Goal: Task Accomplishment & Management: Use online tool/utility

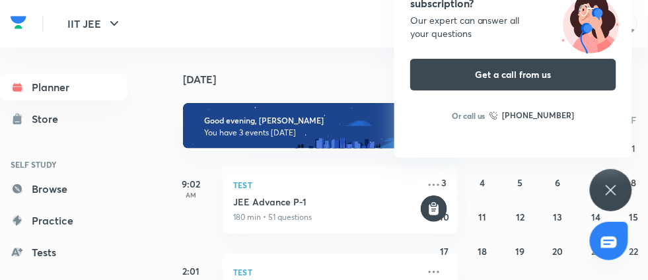
click at [611, 177] on div "Have questions about the subscription? Our expert can answer all your questions…" at bounding box center [611, 190] width 42 height 42
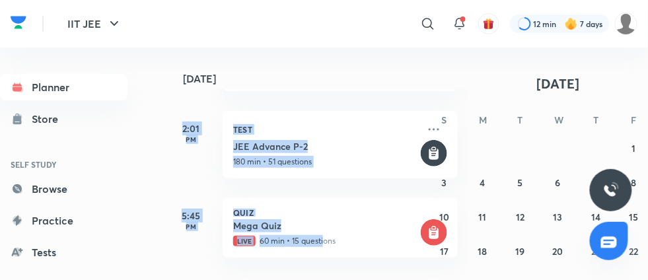
scroll to position [103, 0]
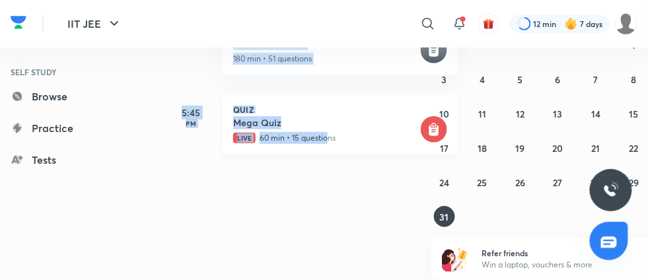
drag, startPoint x: 172, startPoint y: 186, endPoint x: 326, endPoint y: 128, distance: 164.6
click at [326, 128] on div "[DATE] Good evening, [PERSON_NAME] You have 3 events [DATE] 9:02 AM Test JEE Ad…" at bounding box center [316, 60] width 303 height 233
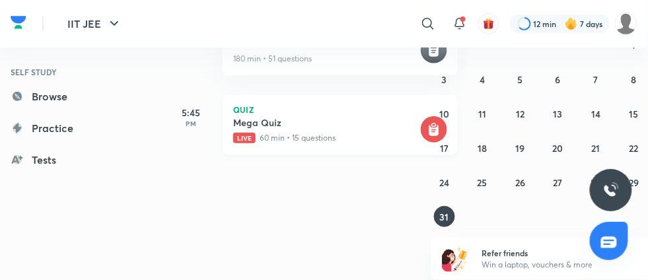
click at [272, 130] on div "Mega Quiz Live 60 min • 15 questions" at bounding box center [325, 130] width 184 height 28
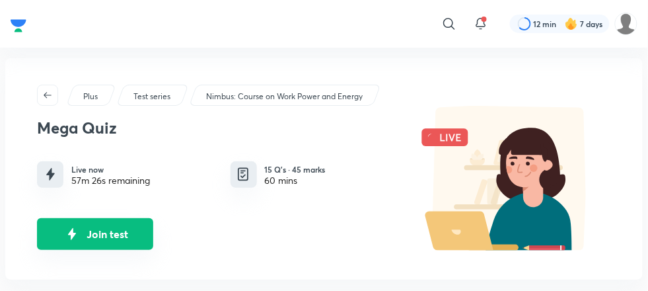
click at [124, 239] on button "Join test" at bounding box center [95, 234] width 116 height 32
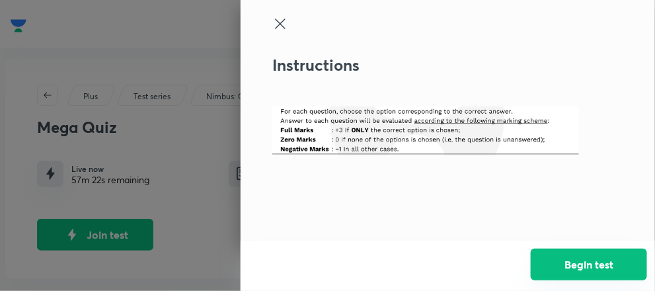
click at [575, 268] on button "Begin test" at bounding box center [589, 264] width 116 height 32
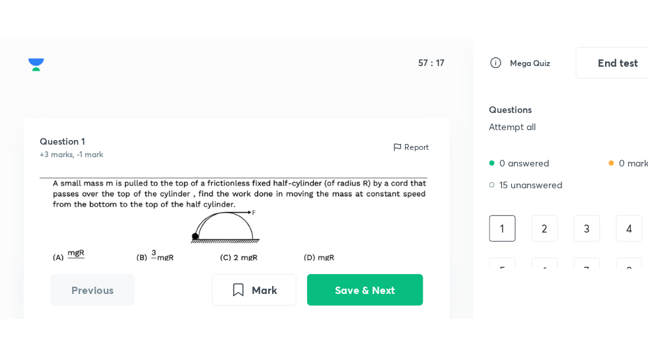
scroll to position [11, 0]
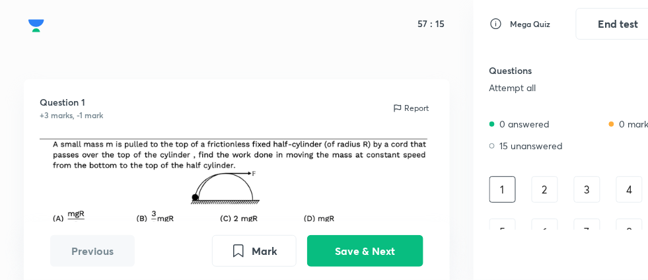
click at [576, 176] on div "3" at bounding box center [587, 189] width 26 height 26
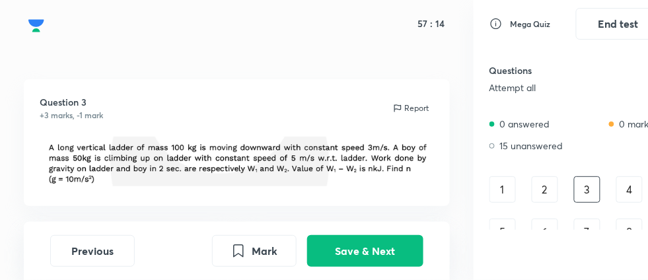
click at [614, 215] on div "1 2 3 4 5 6 7 8 9 10 11 12 13 14 15" at bounding box center [575, 252] width 171 height 153
click at [641, 226] on div "8" at bounding box center [629, 232] width 26 height 26
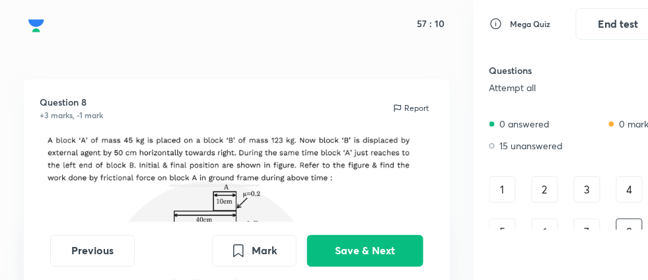
drag, startPoint x: 485, startPoint y: 167, endPoint x: 607, endPoint y: 309, distance: 187.9
click at [607, 280] on html "57 : 10 Question 8 +3 marks, -1 mark Report -18 18 36 54 Previous Mark Save & N…" at bounding box center [324, 140] width 648 height 280
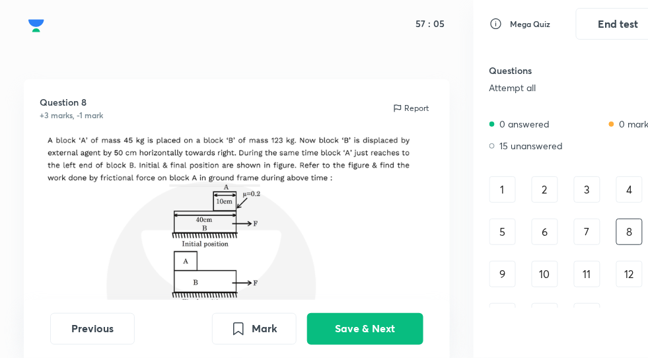
click at [506, 187] on div "1" at bounding box center [503, 189] width 26 height 26
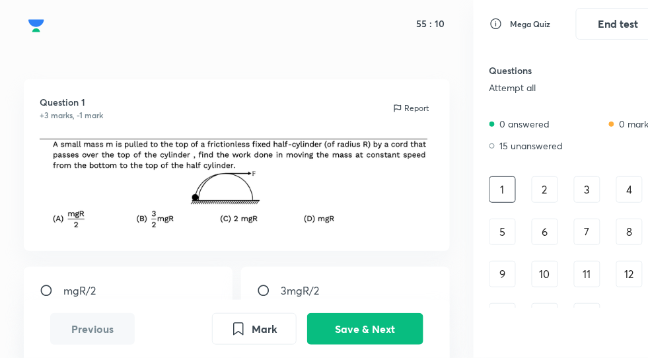
drag, startPoint x: 0, startPoint y: 227, endPoint x: 292, endPoint y: 351, distance: 317.1
click at [292, 290] on div "55 : 10 Question 1 +3 marks, -1 mark Report mgR/2 3mgR/2 2mgR mgR Previous Mark…" at bounding box center [237, 179] width 474 height 358
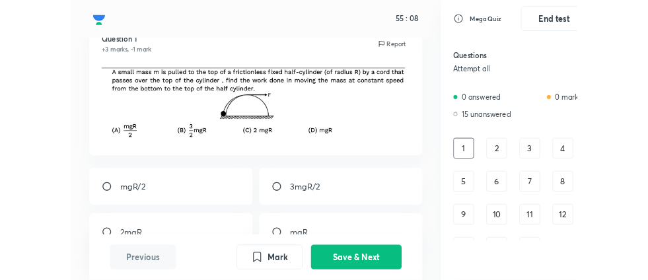
scroll to position [79, 0]
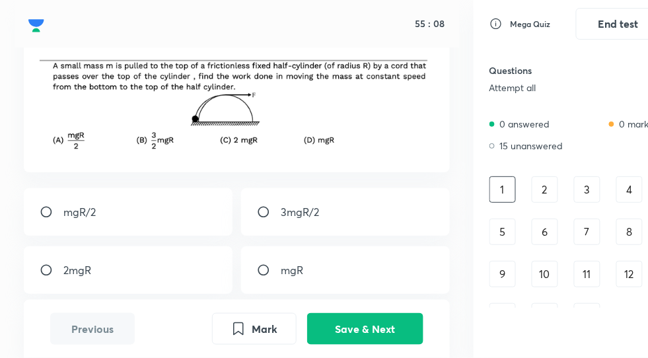
click at [349, 260] on div "mgR" at bounding box center [345, 270] width 209 height 48
radio input "true"
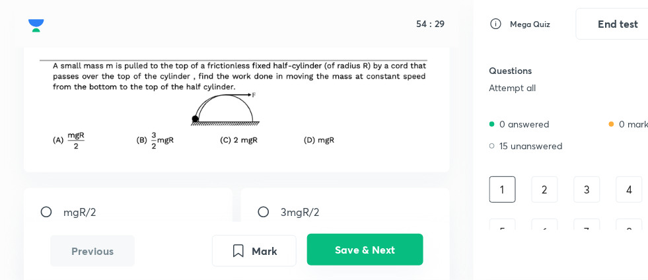
click at [386, 252] on button "Save & Next" at bounding box center [365, 250] width 116 height 32
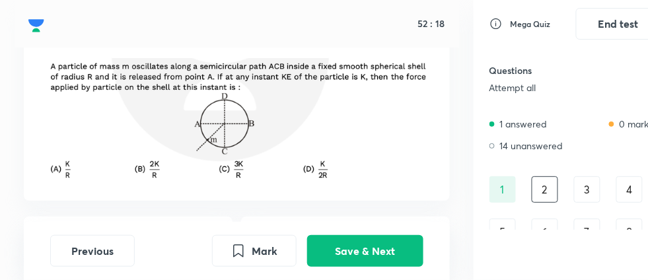
scroll to position [104, 0]
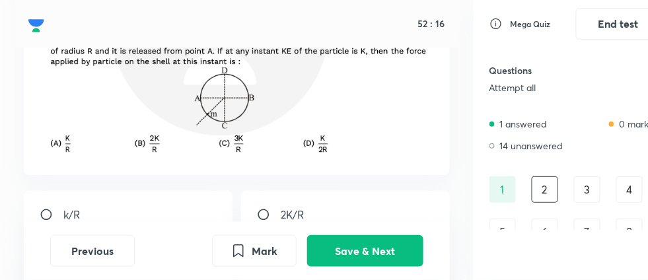
click at [180, 191] on div "k/R" at bounding box center [128, 215] width 209 height 48
radio input "true"
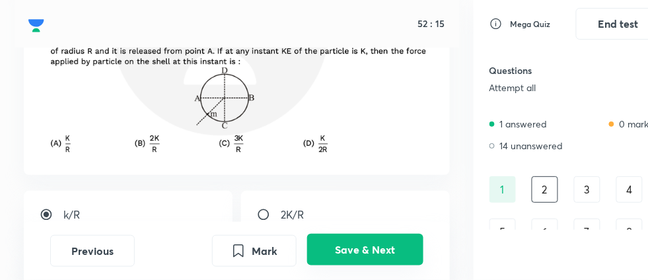
click at [418, 256] on button "Save & Next" at bounding box center [365, 250] width 116 height 32
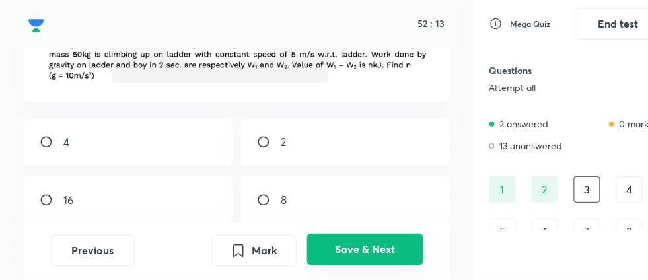
scroll to position [79, 0]
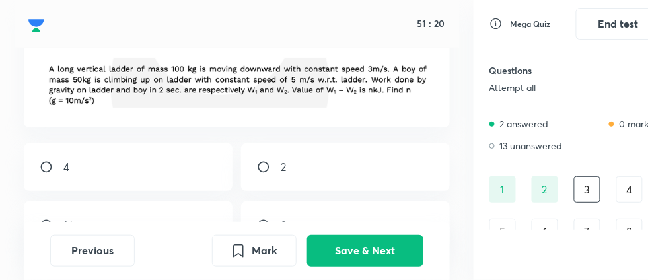
click at [624, 188] on div "4" at bounding box center [629, 189] width 26 height 26
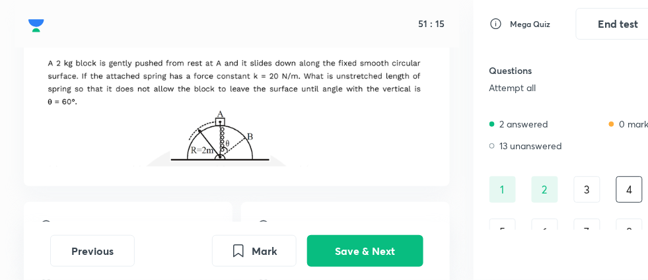
click at [535, 190] on div "2" at bounding box center [545, 189] width 26 height 26
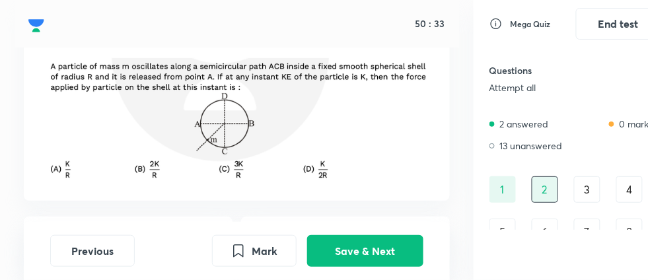
click at [296, 153] on img at bounding box center [237, 119] width 394 height 123
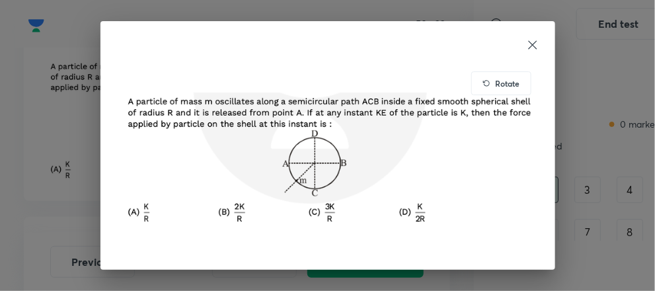
click at [531, 47] on icon at bounding box center [532, 44] width 13 height 13
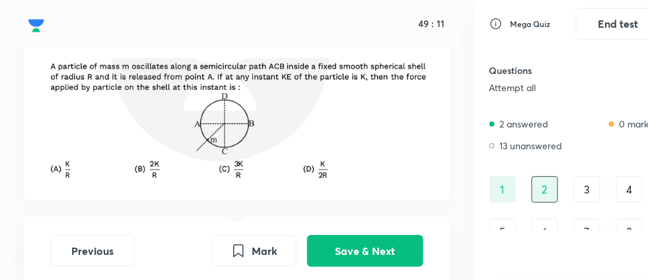
scroll to position [11, 0]
click at [408, 201] on div "Question 2 +3 marks, -1 mark Report k/R 2K/R 3K/R K/2R" at bounding box center [237, 201] width 474 height 401
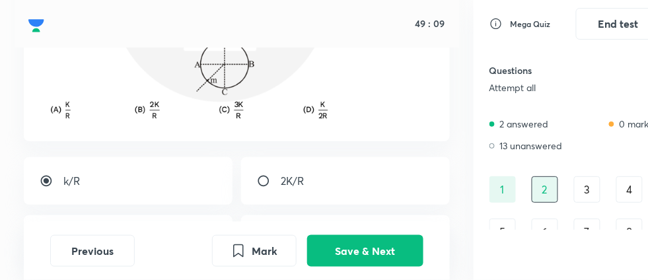
scroll to position [157, 0]
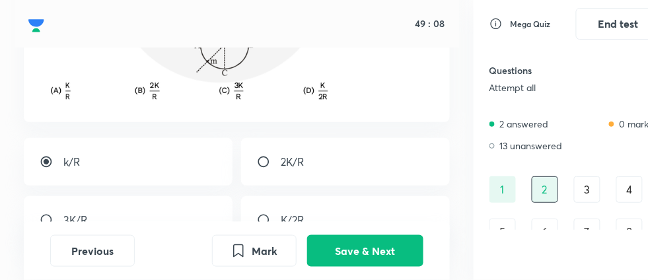
click at [408, 201] on div "K/2R" at bounding box center [345, 220] width 209 height 48
radio input "false"
radio input "true"
click at [206, 196] on div "3K/R" at bounding box center [128, 220] width 209 height 48
radio input "true"
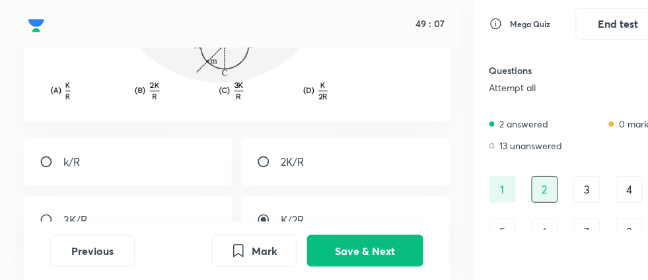
radio input "false"
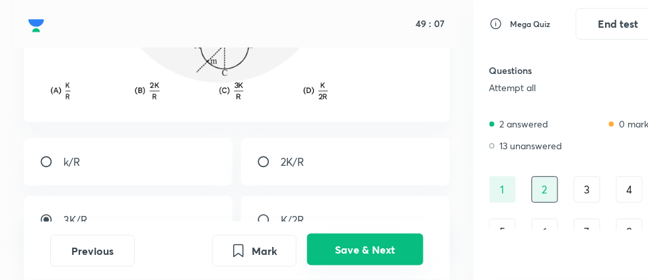
click at [338, 241] on button "Save & Next" at bounding box center [365, 250] width 116 height 32
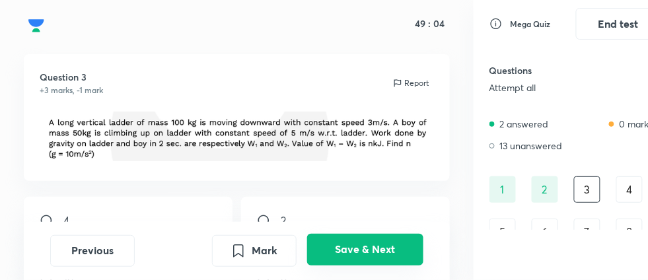
scroll to position [0, 0]
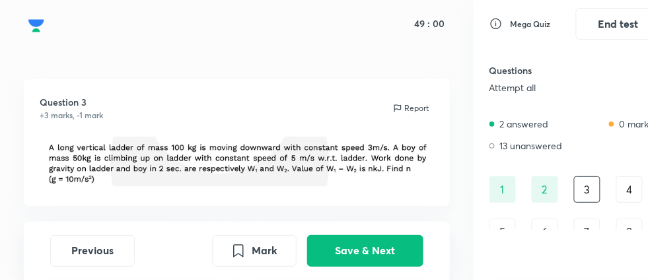
click at [626, 176] on div "4" at bounding box center [629, 189] width 26 height 26
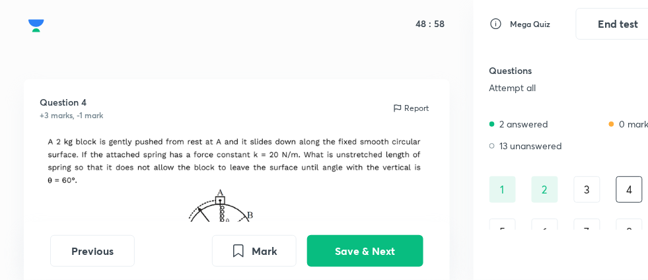
click at [509, 219] on div "5" at bounding box center [503, 232] width 26 height 26
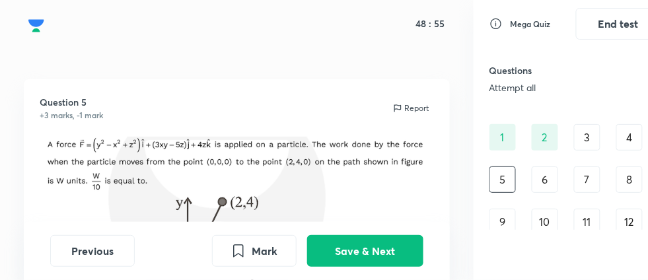
scroll to position [79, 0]
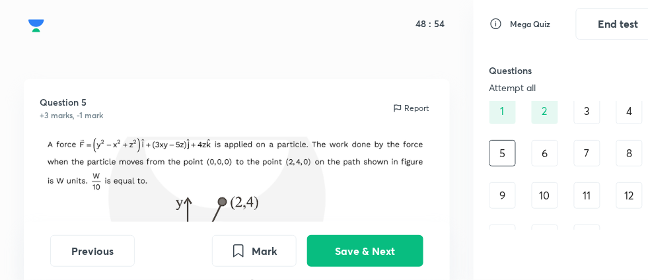
click at [580, 107] on div "3" at bounding box center [587, 111] width 26 height 26
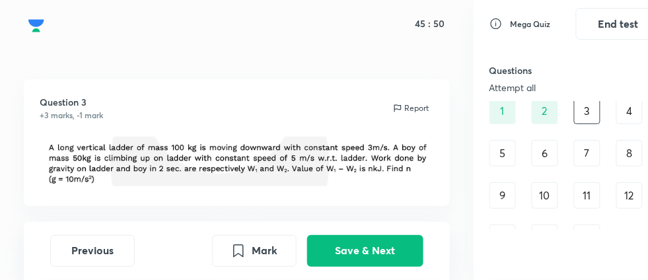
click at [385, 170] on img at bounding box center [237, 162] width 394 height 50
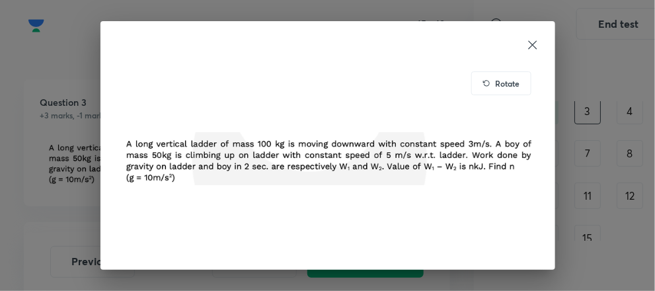
click at [536, 46] on icon at bounding box center [532, 44] width 13 height 13
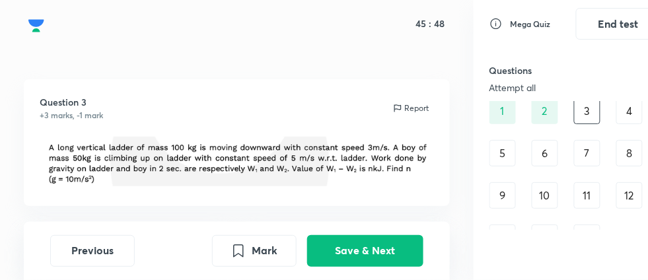
scroll to position [11, 0]
click at [463, 183] on div "Question 3 +3 marks, -1 mark Report 4 2 16 8" at bounding box center [237, 243] width 474 height 328
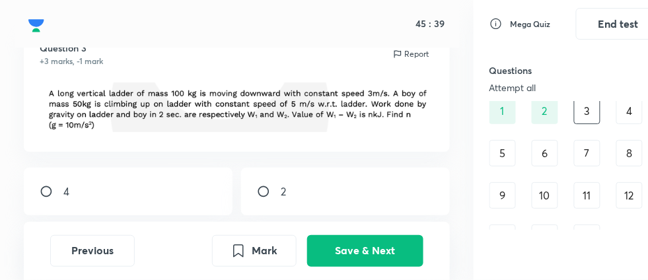
scroll to position [52, 0]
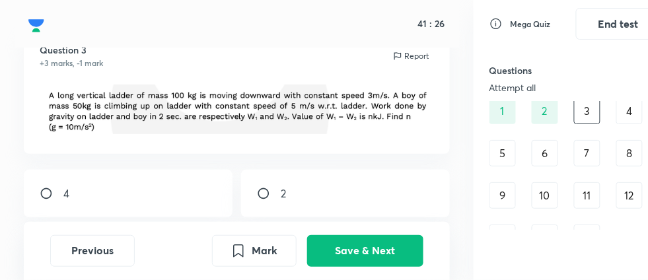
click at [449, 124] on div "Question 3 +3 marks, -1 mark Report" at bounding box center [237, 90] width 426 height 127
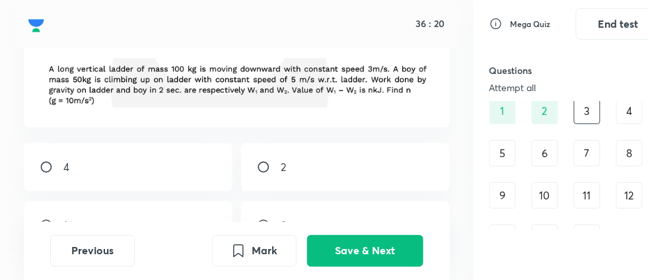
scroll to position [104, 0]
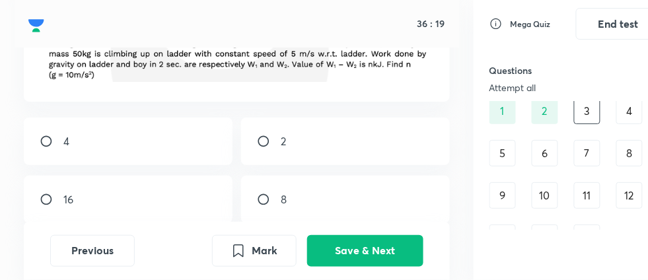
click at [269, 205] on div "8" at bounding box center [345, 200] width 209 height 48
radio input "true"
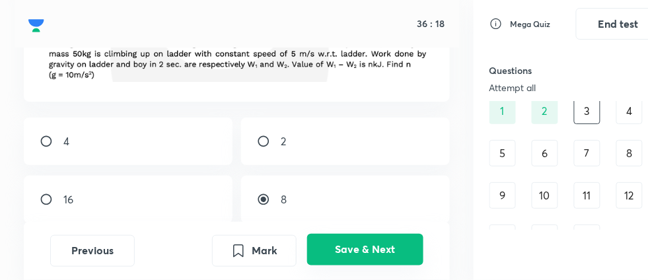
click at [365, 258] on button "Save & Next" at bounding box center [365, 250] width 116 height 32
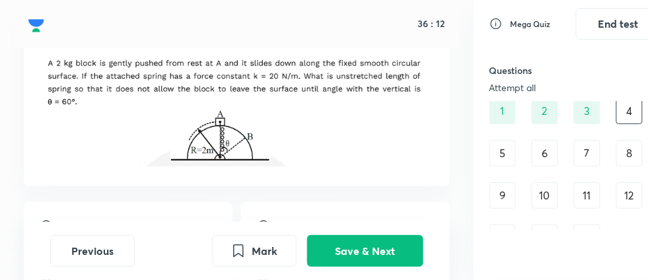
scroll to position [52, 0]
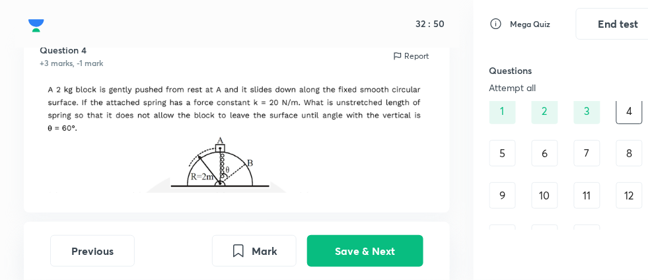
click at [498, 140] on div "5" at bounding box center [503, 153] width 26 height 26
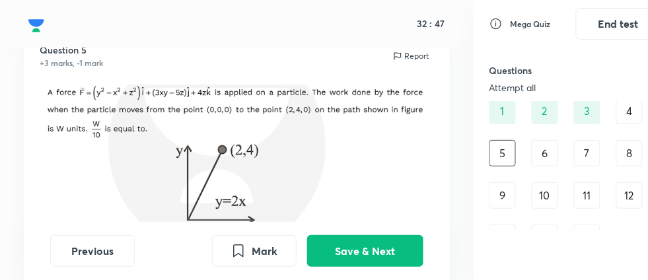
scroll to position [104, 0]
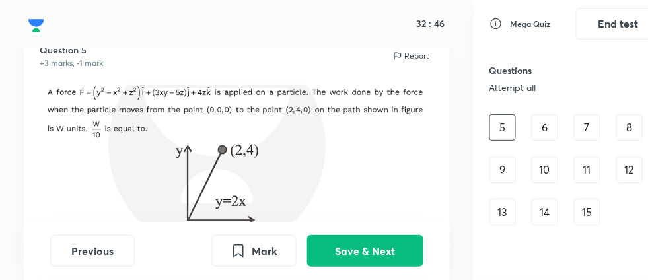
click at [258, 124] on img at bounding box center [237, 160] width 394 height 151
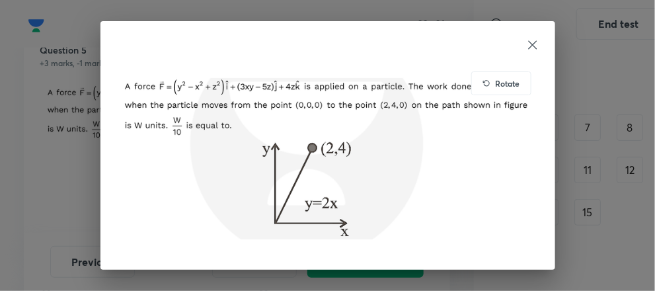
click at [498, 74] on div "Rotate" at bounding box center [501, 83] width 60 height 24
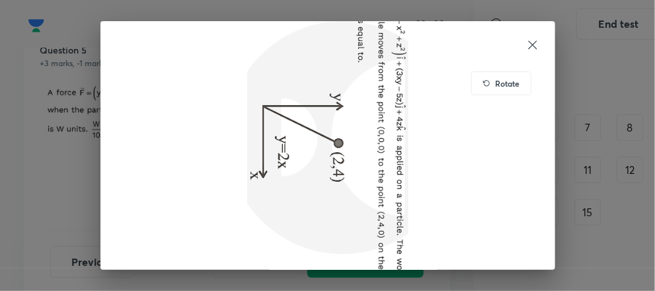
click at [497, 87] on h6 "Rotate" at bounding box center [508, 83] width 24 height 12
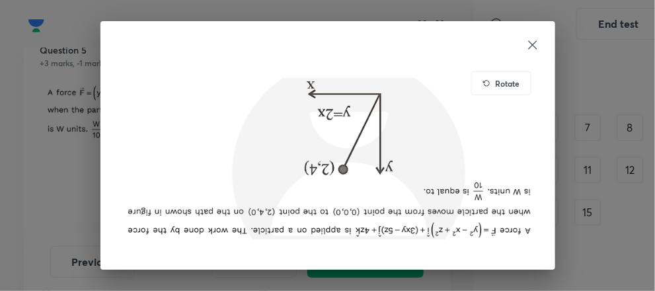
click at [512, 87] on h6 "Rotate" at bounding box center [508, 83] width 24 height 12
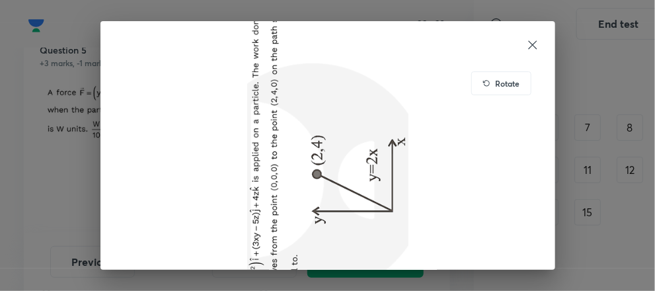
click at [512, 87] on h6 "Rotate" at bounding box center [508, 83] width 24 height 12
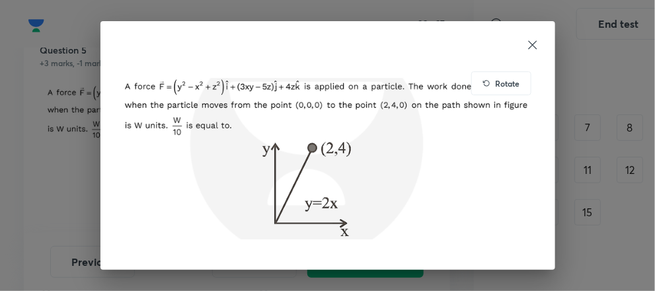
click at [533, 152] on img at bounding box center [327, 158] width 423 height 190
click at [602, 147] on div "Rotate" at bounding box center [327, 145] width 655 height 291
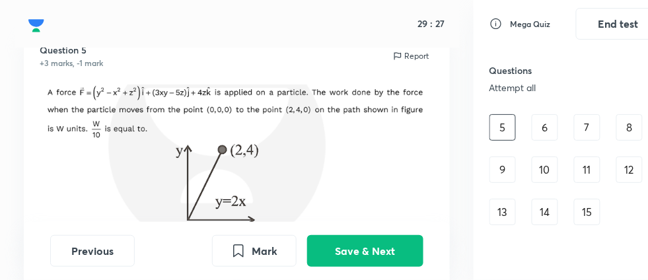
scroll to position [11, 0]
click at [449, 177] on div "Question 5 +3 marks, -1 mark Report" at bounding box center [237, 141] width 426 height 228
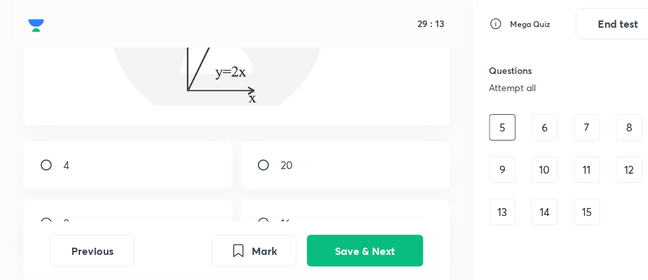
scroll to position [209, 0]
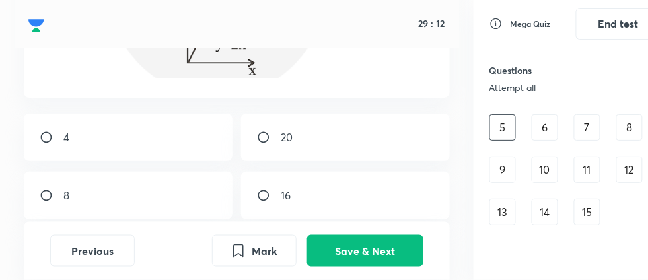
click at [108, 114] on div "4" at bounding box center [128, 138] width 209 height 48
radio input "true"
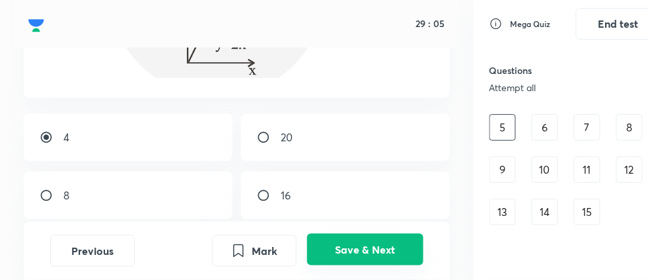
click at [373, 251] on button "Save & Next" at bounding box center [365, 250] width 116 height 32
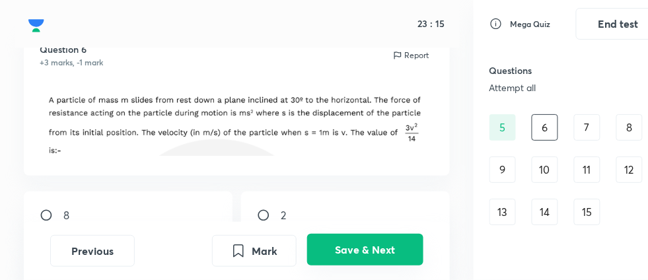
scroll to position [52, 0]
click at [373, 251] on button "Save & Next" at bounding box center [365, 250] width 116 height 32
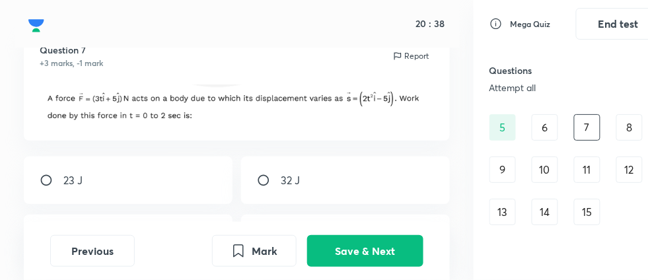
click at [552, 125] on div "6" at bounding box center [545, 127] width 26 height 26
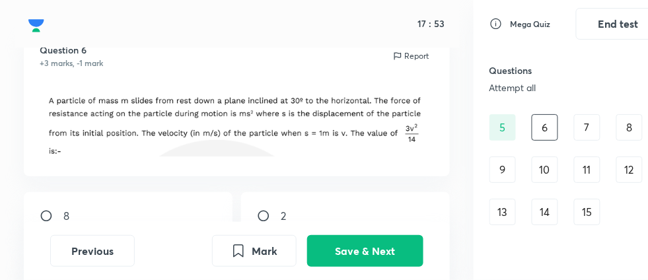
click at [567, 131] on div "1 2 3 4 5 6 7 8 9 10 11 12 13 14 15" at bounding box center [575, 148] width 171 height 153
click at [579, 132] on div "7" at bounding box center [587, 127] width 26 height 26
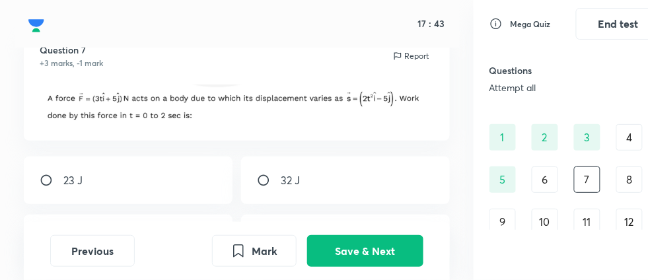
click at [626, 143] on div "4" at bounding box center [629, 137] width 26 height 26
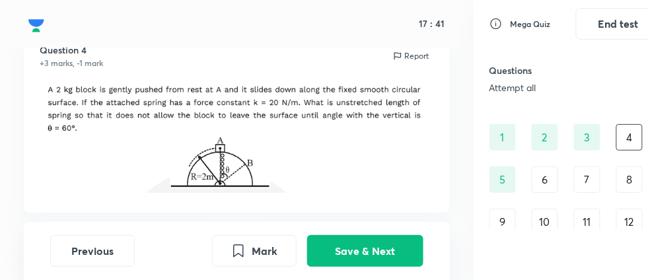
click at [599, 141] on div "3" at bounding box center [587, 137] width 26 height 26
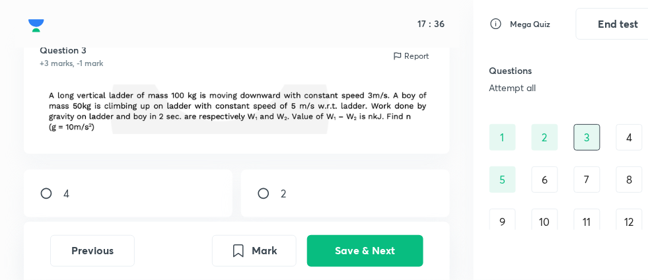
click at [498, 188] on div "5" at bounding box center [503, 180] width 26 height 26
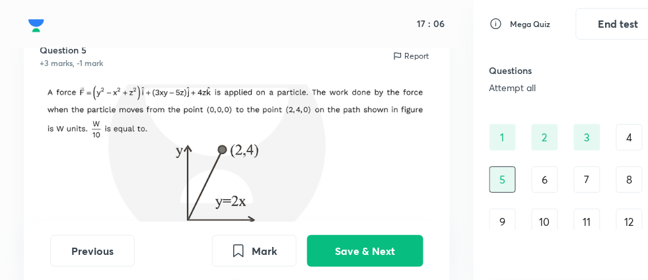
click at [550, 177] on div "6" at bounding box center [545, 180] width 26 height 26
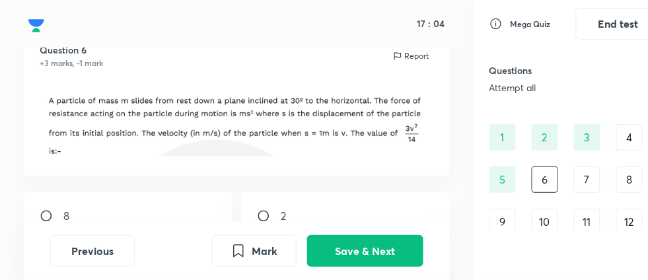
click at [572, 173] on div "1 2 3 4 5 6 7 8 9 10 11 12 13 14 15" at bounding box center [575, 200] width 171 height 153
click at [585, 180] on div "7" at bounding box center [587, 180] width 26 height 26
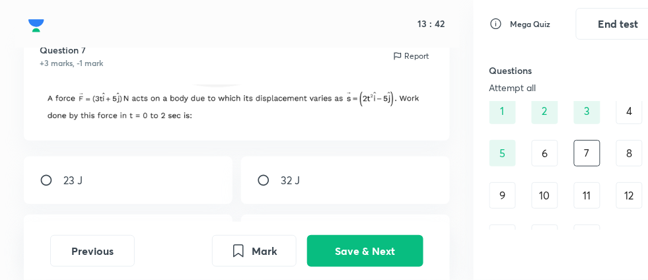
scroll to position [104, 0]
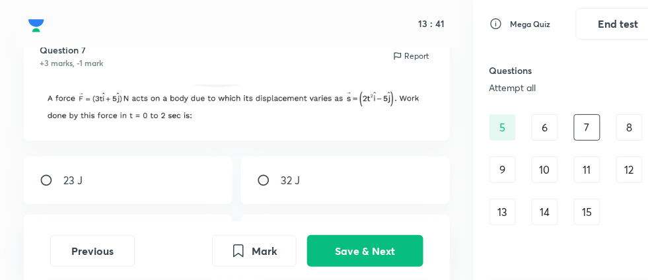
click at [452, 186] on div "Question 7 +3 marks, -1 mark Report 23 J 32 J 16 64" at bounding box center [237, 184] width 474 height 315
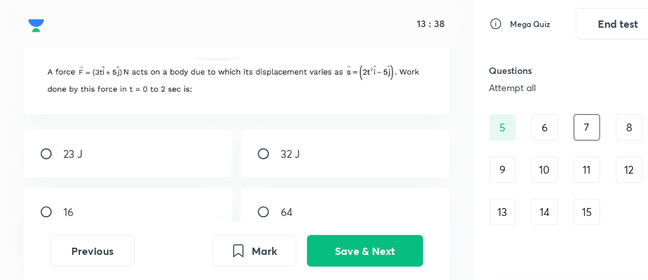
scroll to position [52, 0]
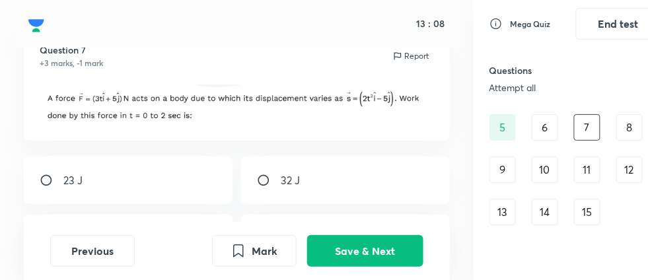
click at [379, 176] on div "32 J" at bounding box center [345, 181] width 209 height 48
radio input "true"
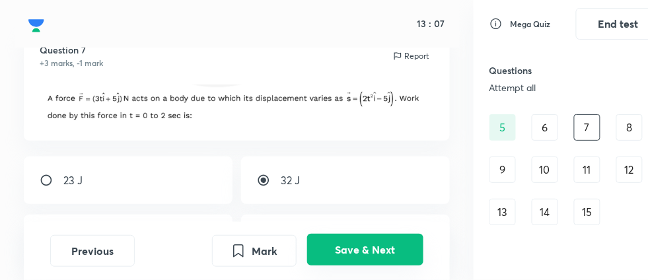
click at [361, 263] on button "Save & Next" at bounding box center [365, 250] width 116 height 32
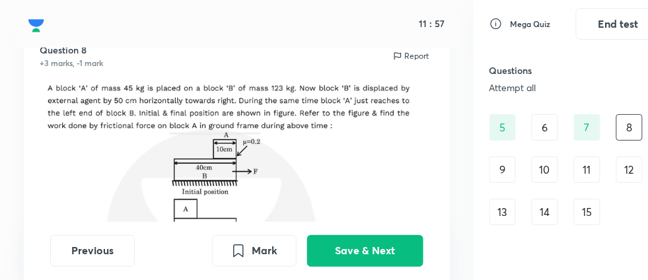
click at [636, 132] on div "8" at bounding box center [629, 127] width 26 height 26
click at [500, 166] on div "9" at bounding box center [503, 170] width 26 height 26
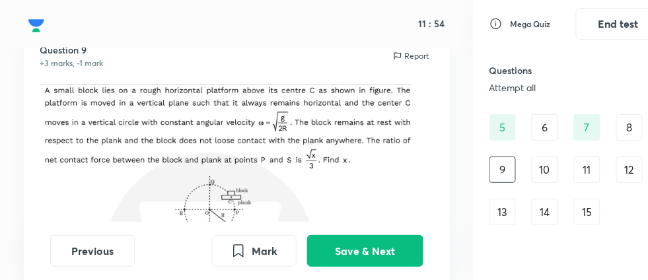
scroll to position [11, 0]
click at [406, 192] on img at bounding box center [237, 166] width 394 height 163
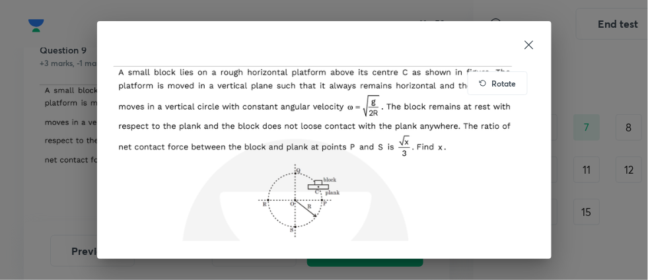
scroll to position [0, 0]
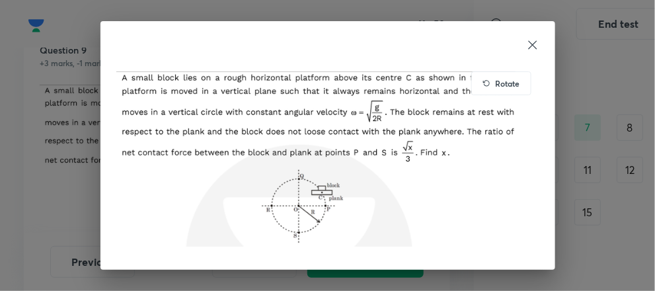
click at [539, 47] on icon at bounding box center [532, 44] width 13 height 13
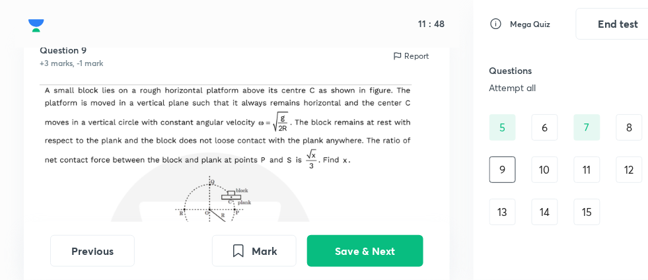
scroll to position [11, 0]
click at [474, 155] on div "Mega Quiz End test Questions Attempt all 5 answered 0 marked 10 unanswered 1 2 …" at bounding box center [575, 140] width 203 height 280
click at [466, 188] on div "Question 9 +3 marks, -1 mark Report 10 2 5 15" at bounding box center [237, 247] width 474 height 441
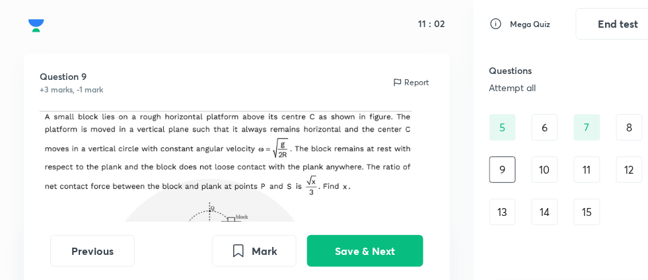
scroll to position [52, 0]
